Goal: Task Accomplishment & Management: Use online tool/utility

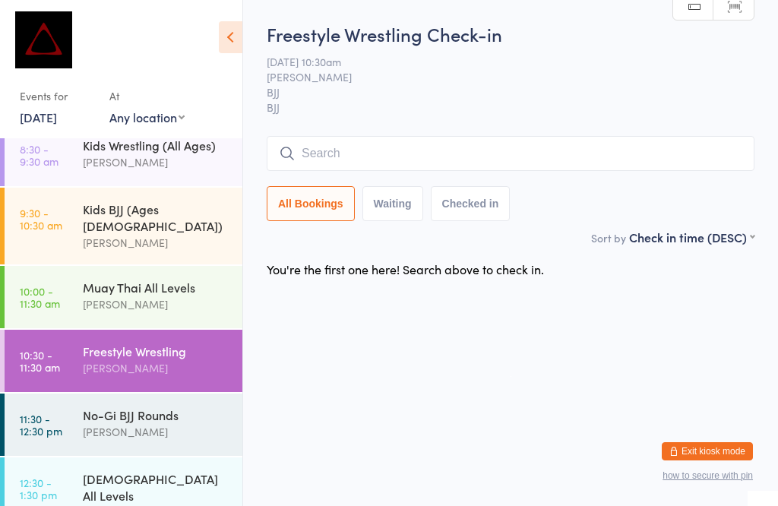
scroll to position [1, 0]
click at [128, 343] on div "Freestyle Wrestling" at bounding box center [156, 351] width 147 height 17
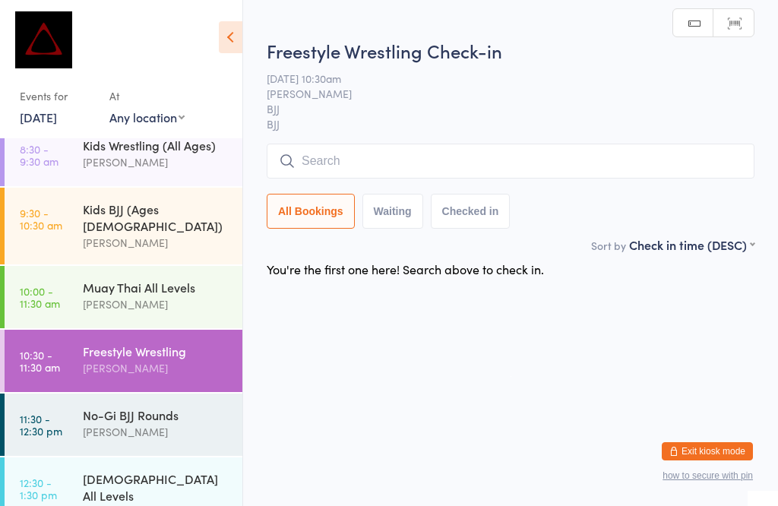
click at [416, 165] on input "search" at bounding box center [511, 161] width 488 height 35
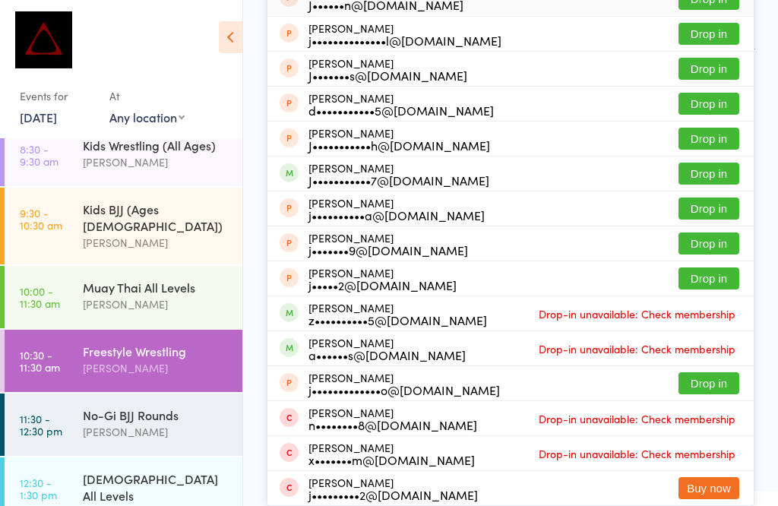
scroll to position [238, 0]
type input "[PERSON_NAME]"
click at [699, 163] on button "Drop in" at bounding box center [708, 174] width 61 height 22
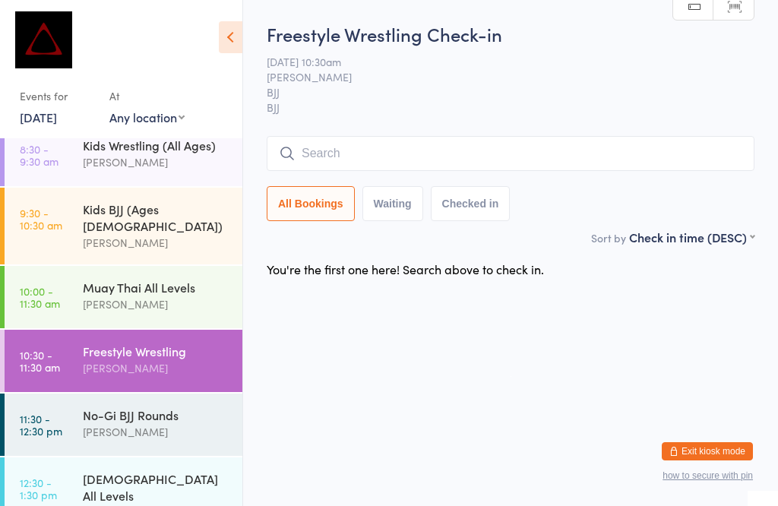
scroll to position [1, 0]
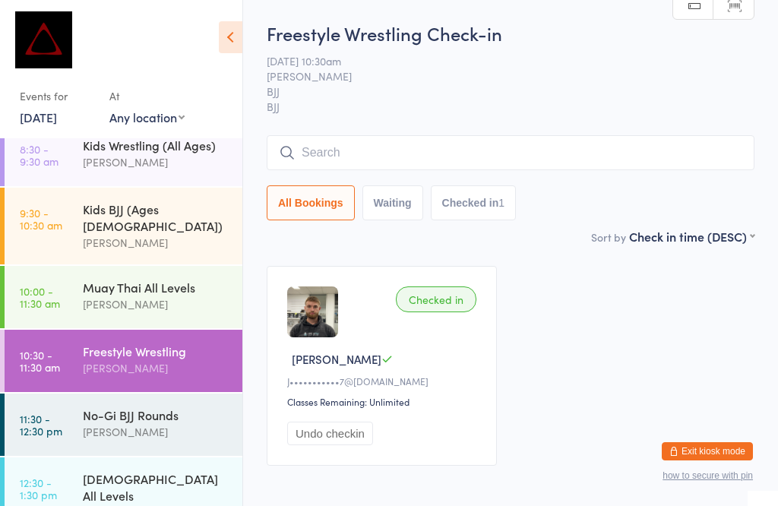
click at [333, 149] on input "search" at bounding box center [511, 152] width 488 height 35
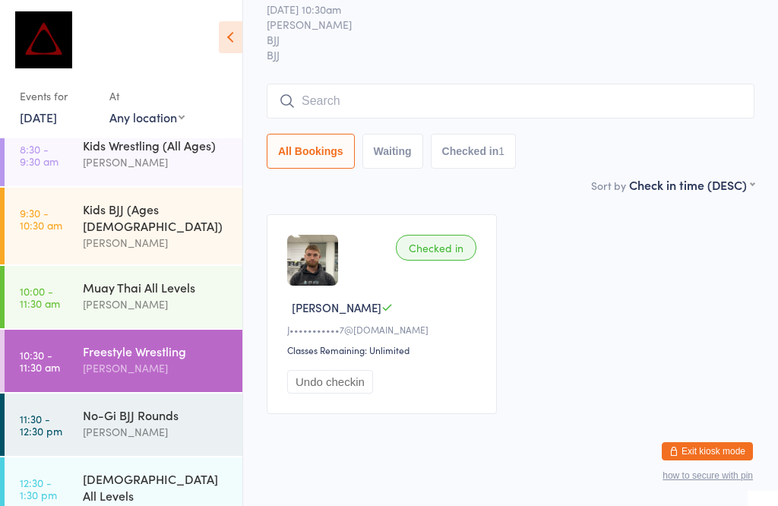
scroll to position [137, 0]
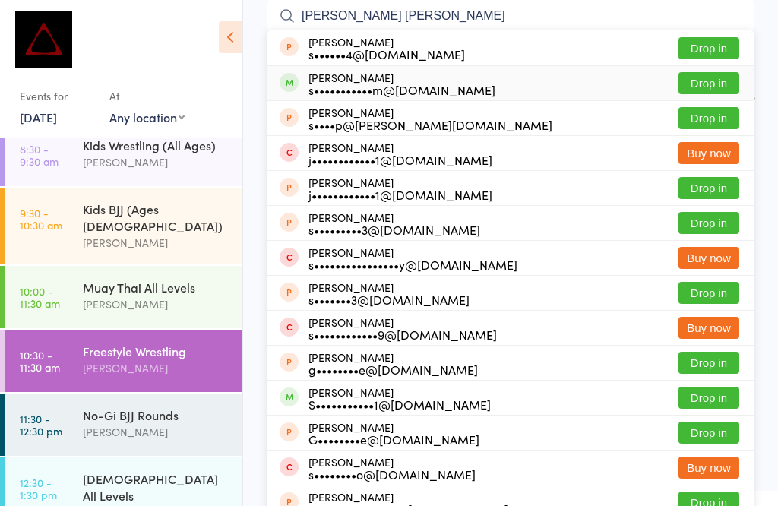
type input "[PERSON_NAME] [PERSON_NAME]"
click at [720, 74] on button "Drop in" at bounding box center [708, 83] width 61 height 22
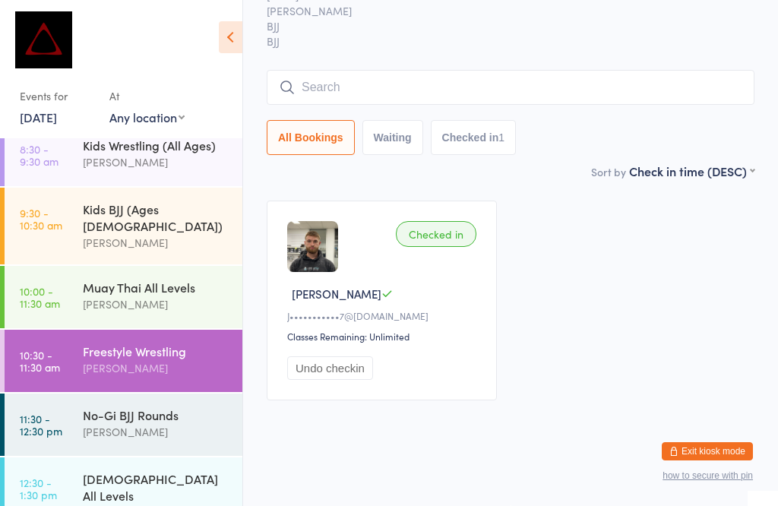
scroll to position [82, 0]
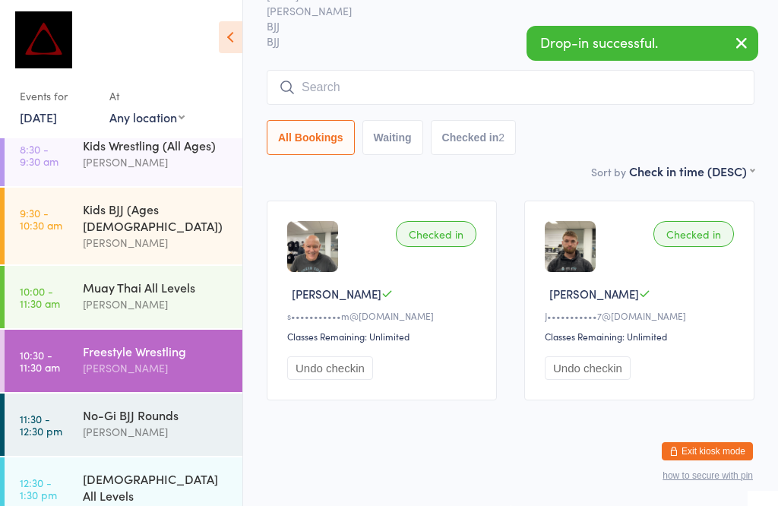
click at [370, 77] on input "search" at bounding box center [511, 87] width 488 height 35
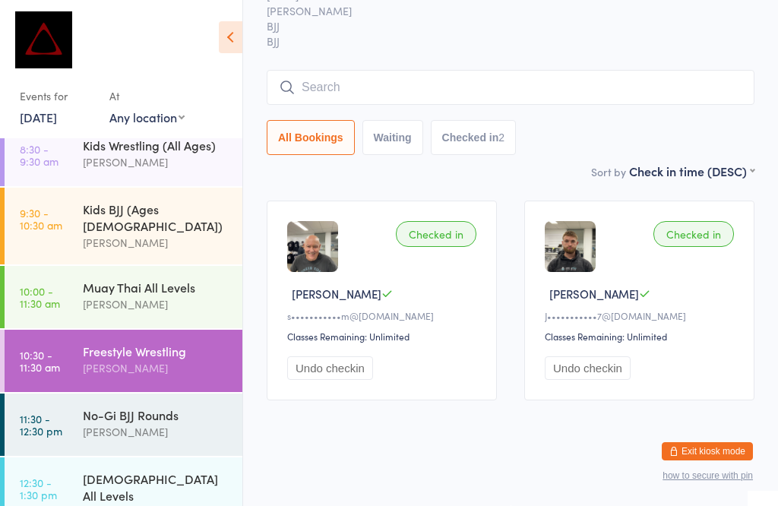
scroll to position [137, 0]
type input "Be"
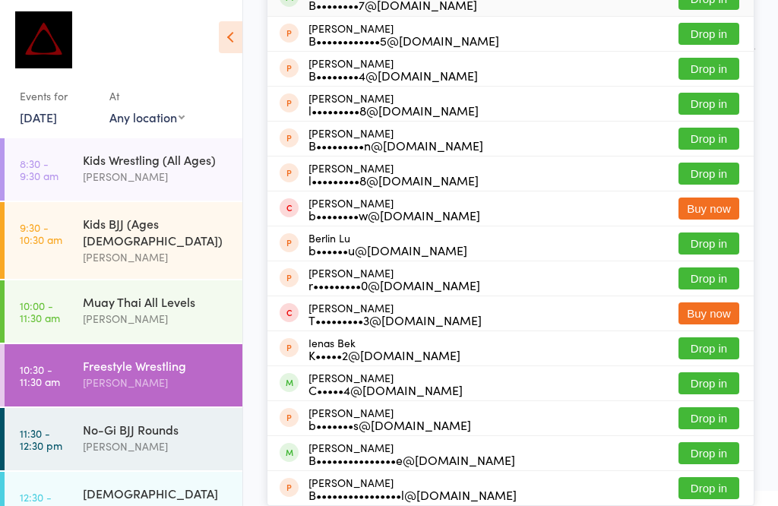
scroll to position [269, 0]
click at [142, 357] on div "Freestyle Wrestling" at bounding box center [156, 365] width 147 height 17
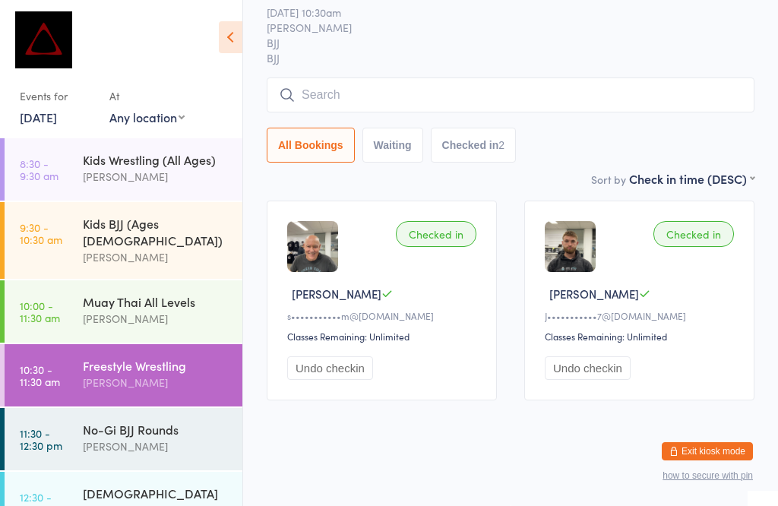
scroll to position [1, 0]
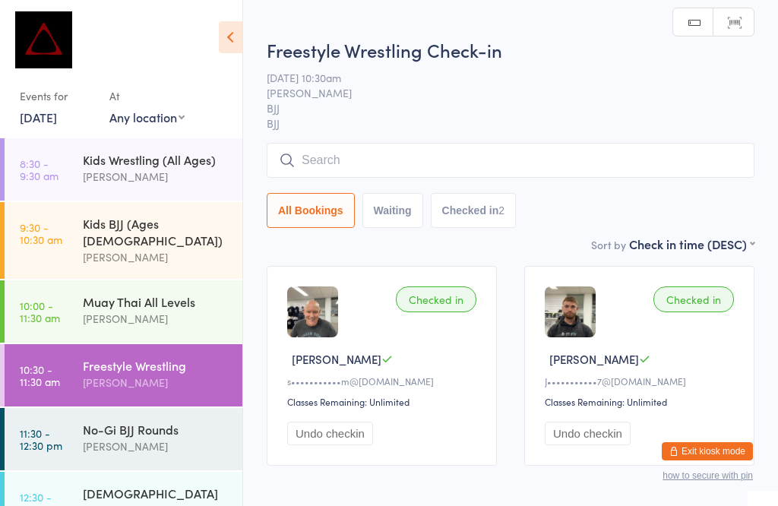
click at [354, 147] on input "search" at bounding box center [511, 160] width 488 height 35
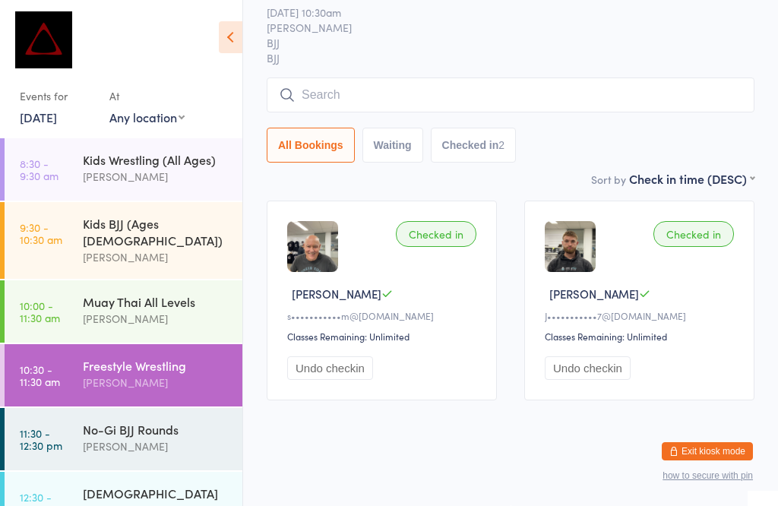
scroll to position [145, 0]
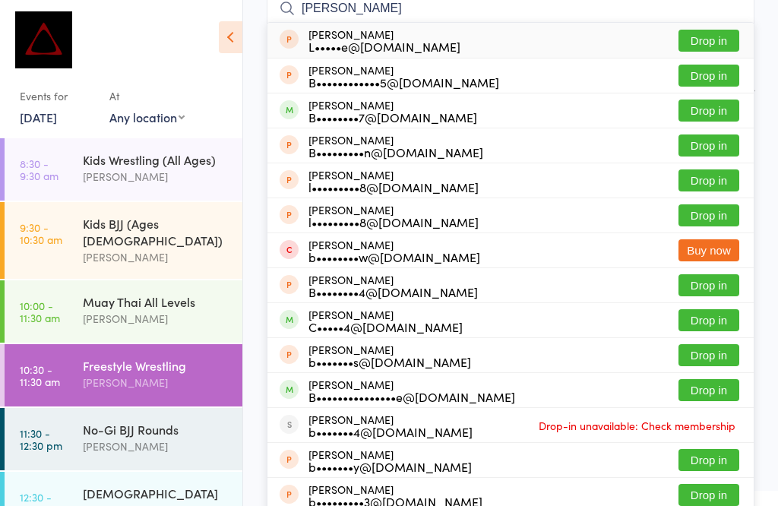
type input "[PERSON_NAME]"
click at [718, 36] on button "Drop in" at bounding box center [708, 41] width 61 height 22
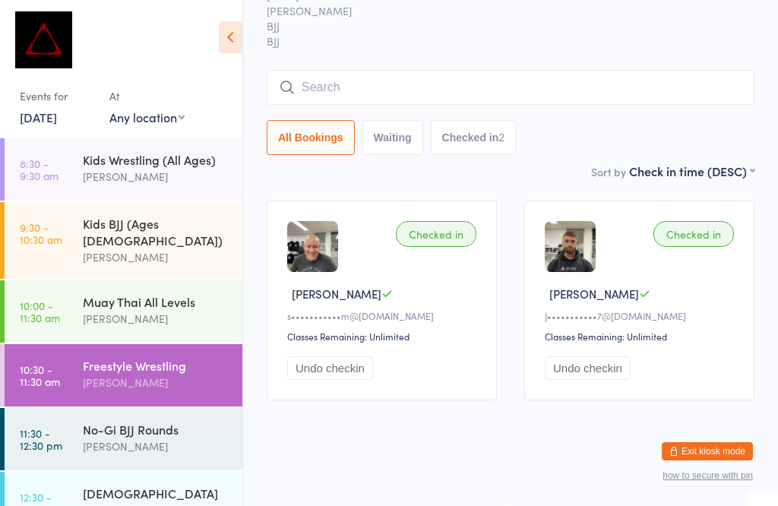
scroll to position [82, 0]
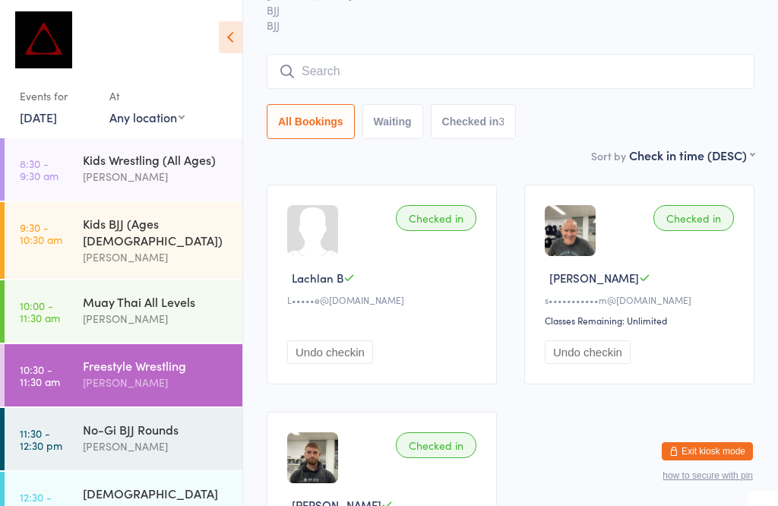
click at [80, 408] on link "11:30 - 12:30 pm No-Gi BJJ Rounds [PERSON_NAME]" at bounding box center [124, 439] width 238 height 62
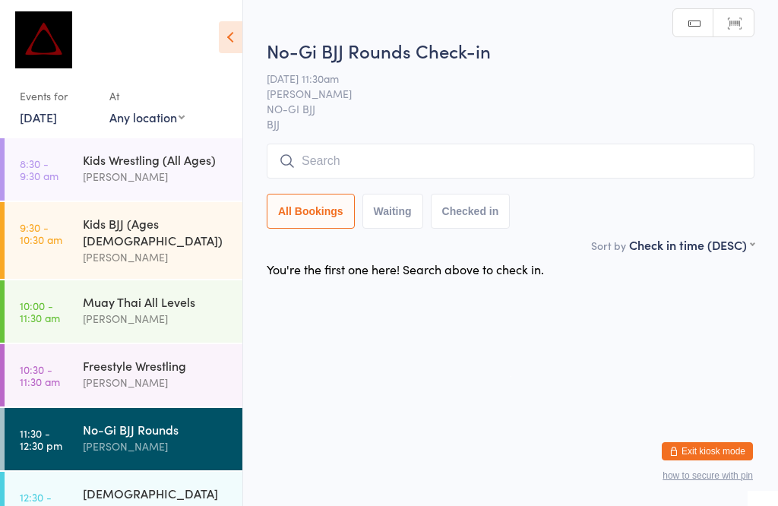
scroll to position [1, 0]
click at [343, 163] on input "search" at bounding box center [511, 161] width 488 height 35
type input "N"
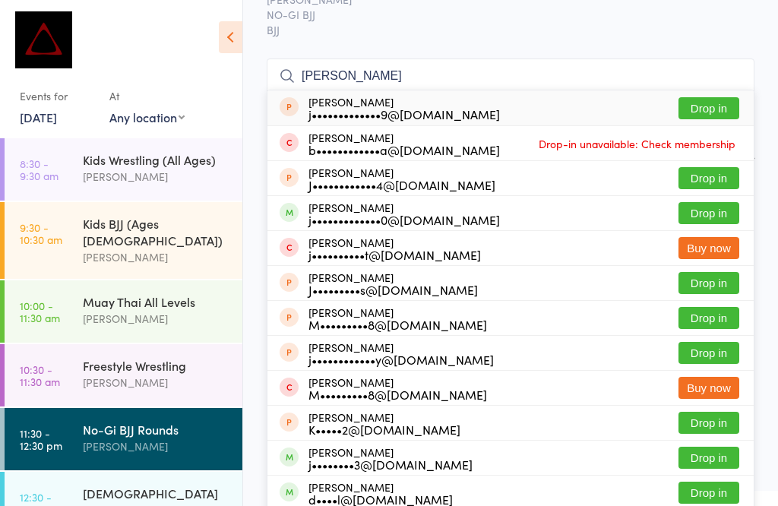
scroll to position [84, 0]
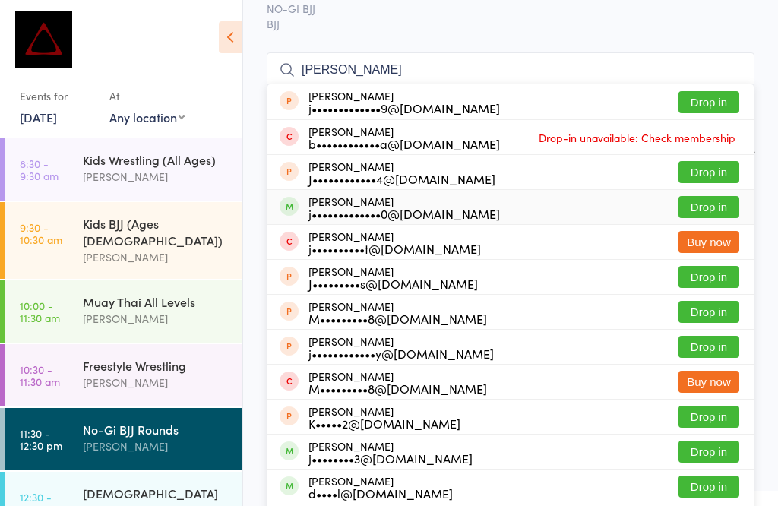
type input "[PERSON_NAME]"
click at [695, 214] on button "Drop in" at bounding box center [708, 207] width 61 height 22
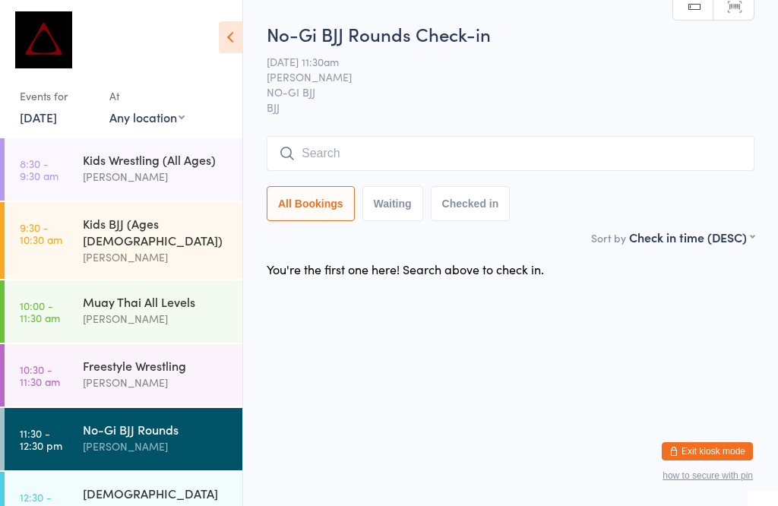
scroll to position [1, 0]
